Goal: Check status

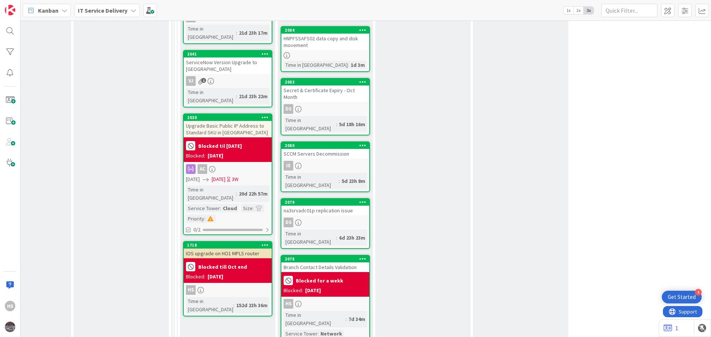
scroll to position [602, 343]
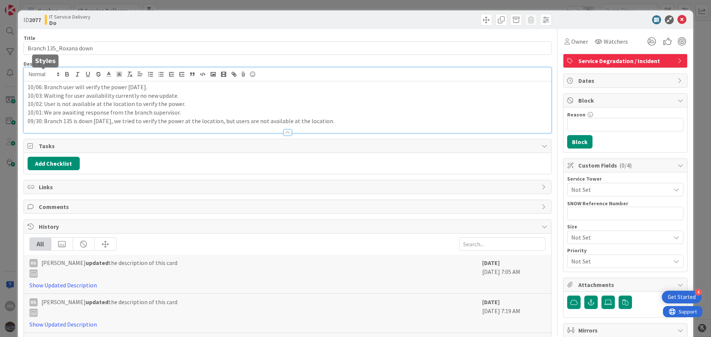
click at [26, 76] on div "10/06: Branch user will verify the power [DATE]. 10/03: Waiting for user availa…" at bounding box center [288, 99] width 528 height 65
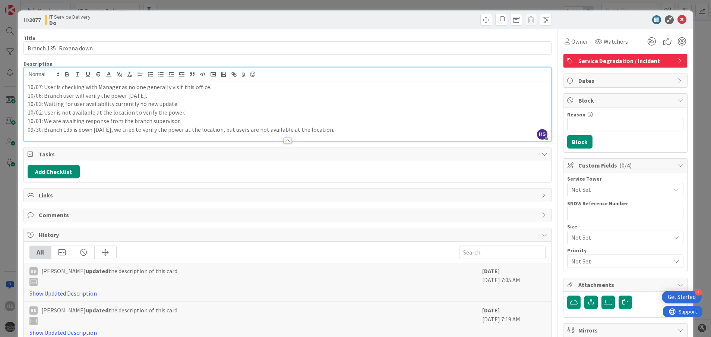
click at [121, 88] on p "10/07: User is checking with Manager as no one generally visit this office." at bounding box center [288, 87] width 520 height 9
click at [173, 87] on p "10/07: User is checking with Manager for the closer of this [PERSON_NAME] as no…" at bounding box center [288, 87] width 520 height 9
click at [189, 89] on p "10/07: User is checking with Manager for the closer of this branch as no one ge…" at bounding box center [288, 87] width 520 height 9
click at [678, 17] on icon at bounding box center [682, 19] width 9 height 9
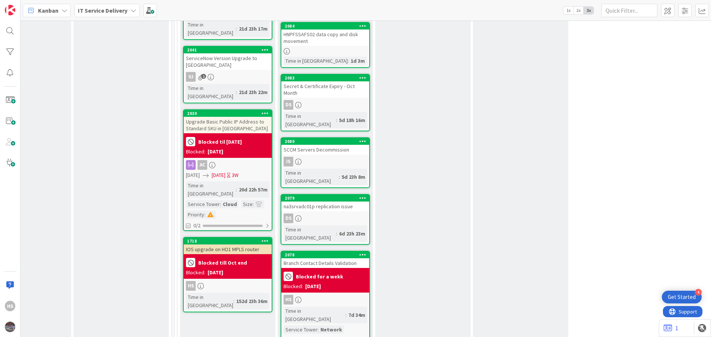
click at [317, 282] on div "[DATE]" at bounding box center [313, 286] width 16 height 8
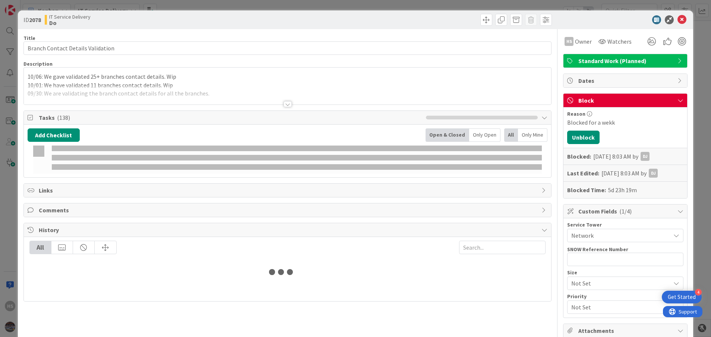
click at [25, 74] on div "10/06: We gave validated 25+ branches contact details. Wip 10/01: We have valid…" at bounding box center [288, 88] width 528 height 34
click at [29, 77] on span at bounding box center [43, 74] width 37 height 9
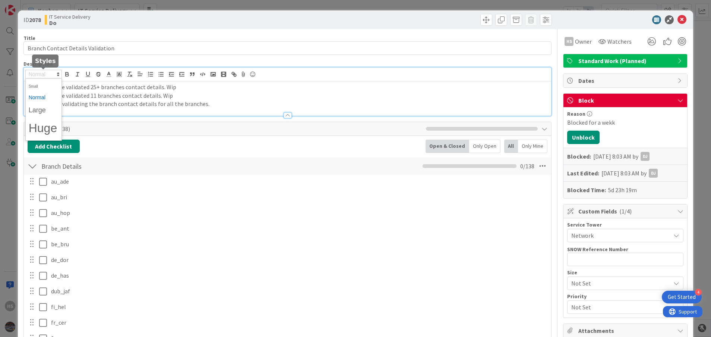
click at [132, 92] on p "10/01: We have validated 11 branches contact details. Wip" at bounding box center [288, 95] width 520 height 9
click at [26, 86] on div "10/06: We gave validated 25+ branches contact details. Wip 10/01: We have valid…" at bounding box center [288, 98] width 528 height 34
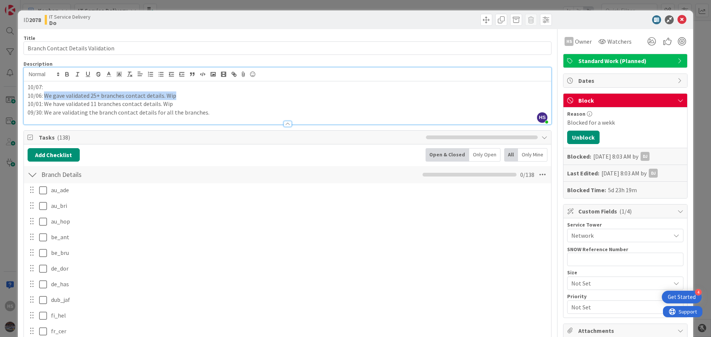
drag, startPoint x: 45, startPoint y: 94, endPoint x: 172, endPoint y: 94, distance: 126.7
click at [172, 94] on p "10/06: We gave validated 25+ branches contact details. Wip" at bounding box center [288, 95] width 520 height 9
copy p "We gave validated 25+ branches contact details. Wip"
click at [88, 82] on div "10/07: 10/06: We gave validated 25+ branches contact details. Wip 10/01: We hav…" at bounding box center [288, 102] width 528 height 43
click at [95, 86] on p "10/07: We gave validated 25+ branches contact details. Wip" at bounding box center [288, 87] width 520 height 9
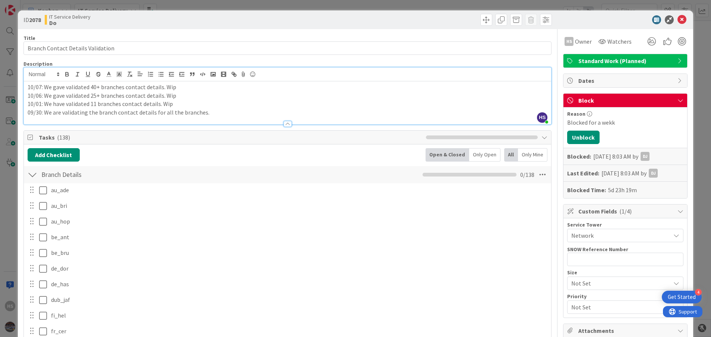
click at [129, 100] on p "10/01: We have validated 11 branches contact details. Wip" at bounding box center [288, 104] width 520 height 9
click at [678, 17] on icon at bounding box center [682, 19] width 9 height 9
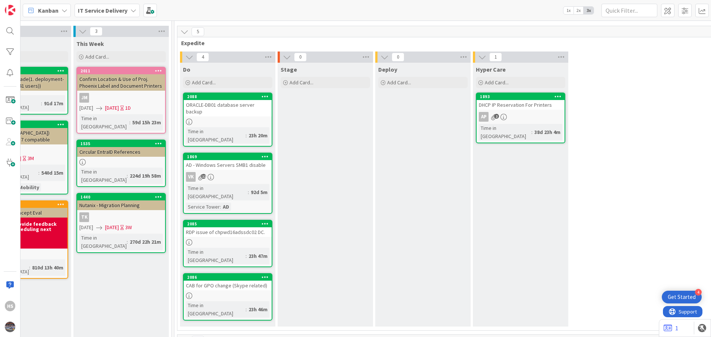
scroll to position [0, 343]
